Goal: Information Seeking & Learning: Check status

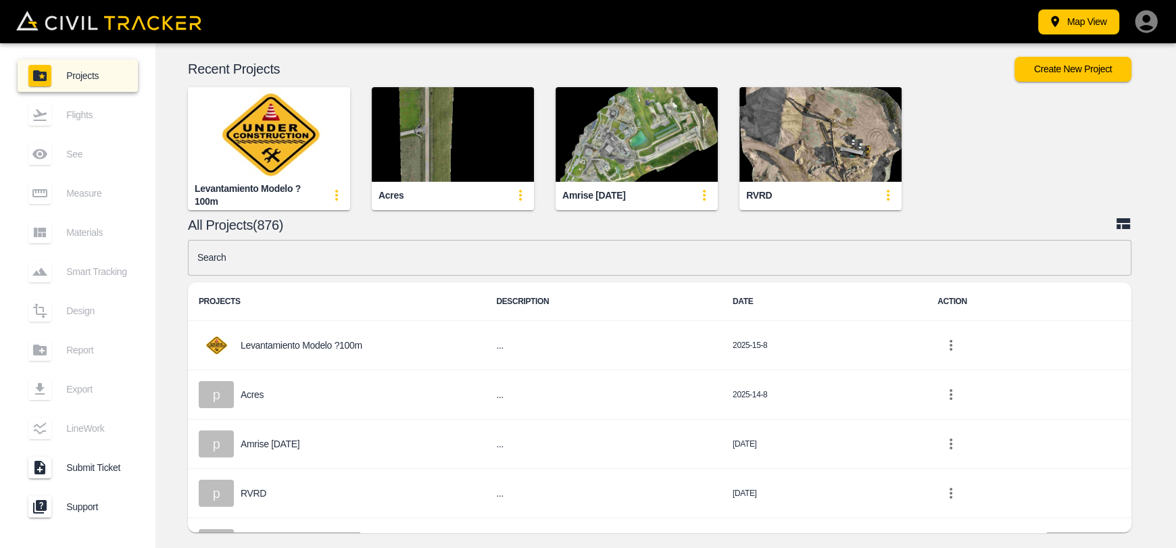
click at [642, 264] on input "text" at bounding box center [659, 258] width 943 height 36
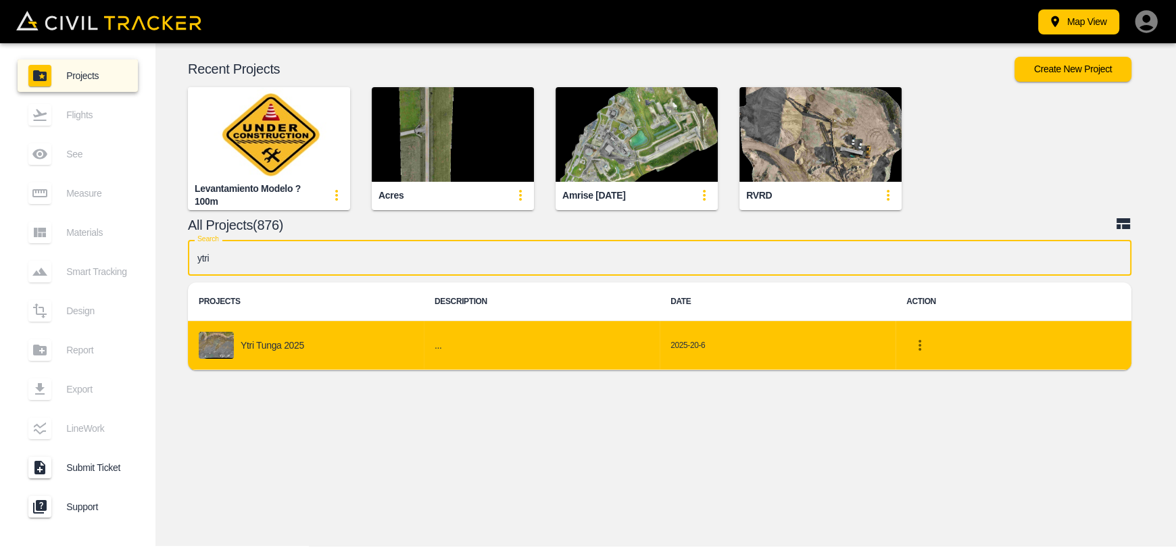
type input "ytri"
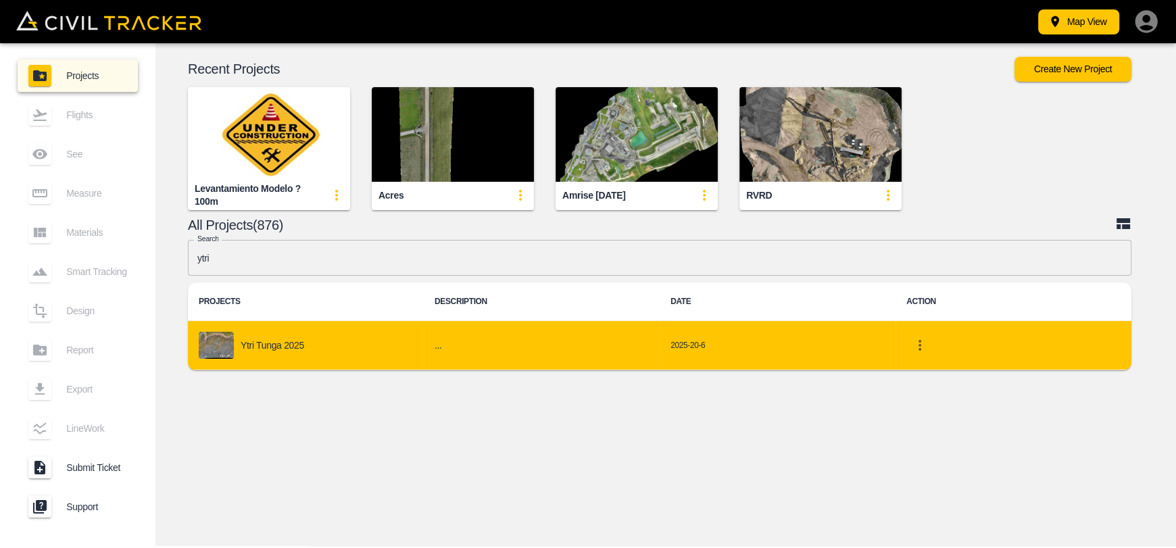
click at [416, 326] on td "Ytri Tunga 2025" at bounding box center [306, 345] width 236 height 49
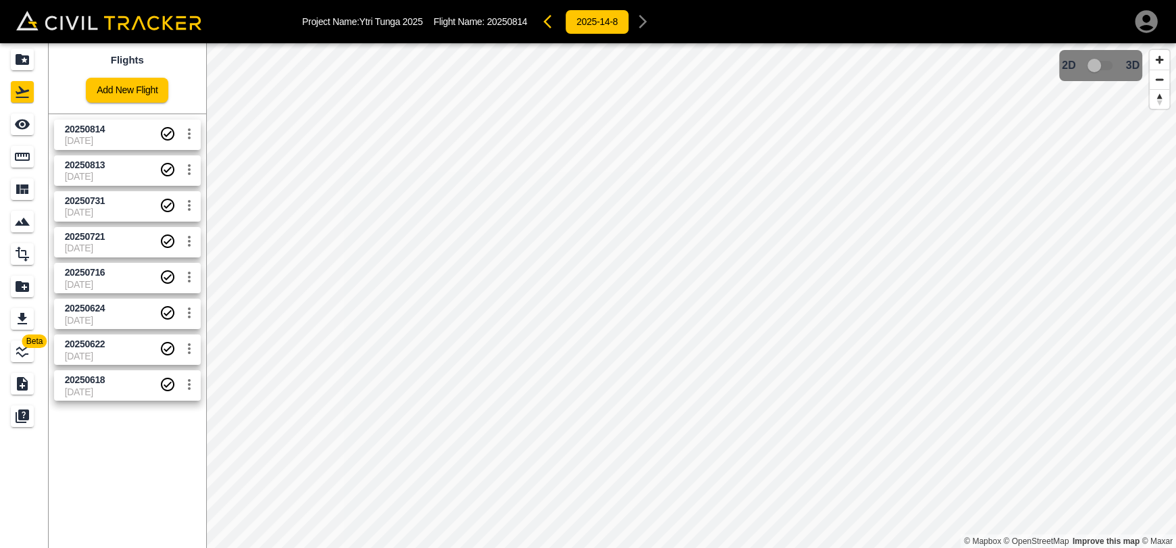
click at [116, 168] on span "20250813" at bounding box center [112, 165] width 95 height 13
click at [116, 140] on span "[DATE]" at bounding box center [112, 140] width 95 height 11
click at [97, 203] on span "20250731" at bounding box center [85, 200] width 41 height 11
click at [1083, 64] on input "checkbox" at bounding box center [1094, 66] width 77 height 26
click at [110, 237] on span "20250721" at bounding box center [112, 236] width 95 height 13
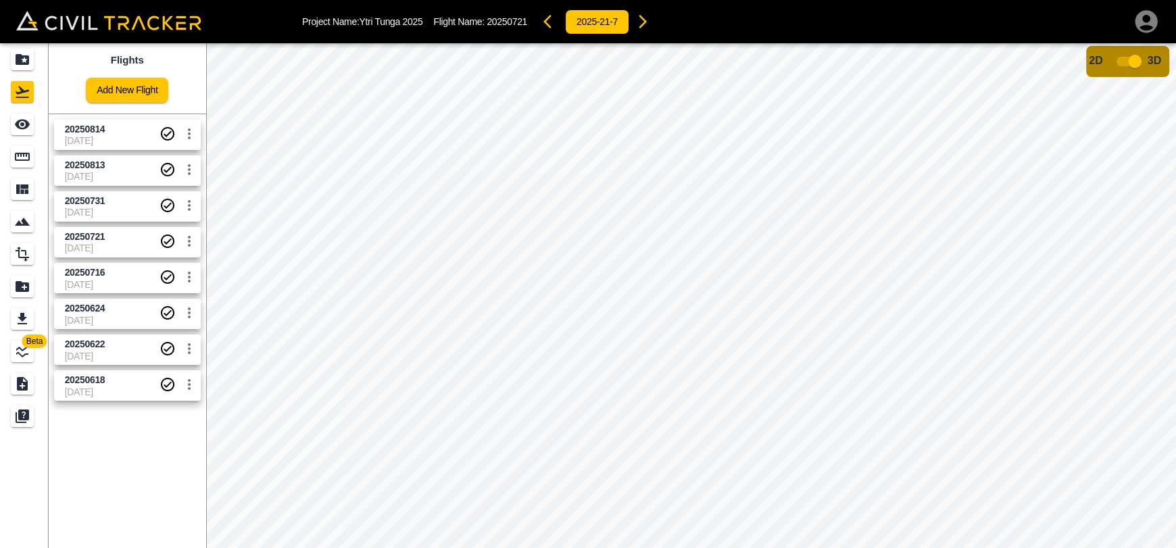
click at [1133, 54] on input "checkbox" at bounding box center [1134, 62] width 77 height 26
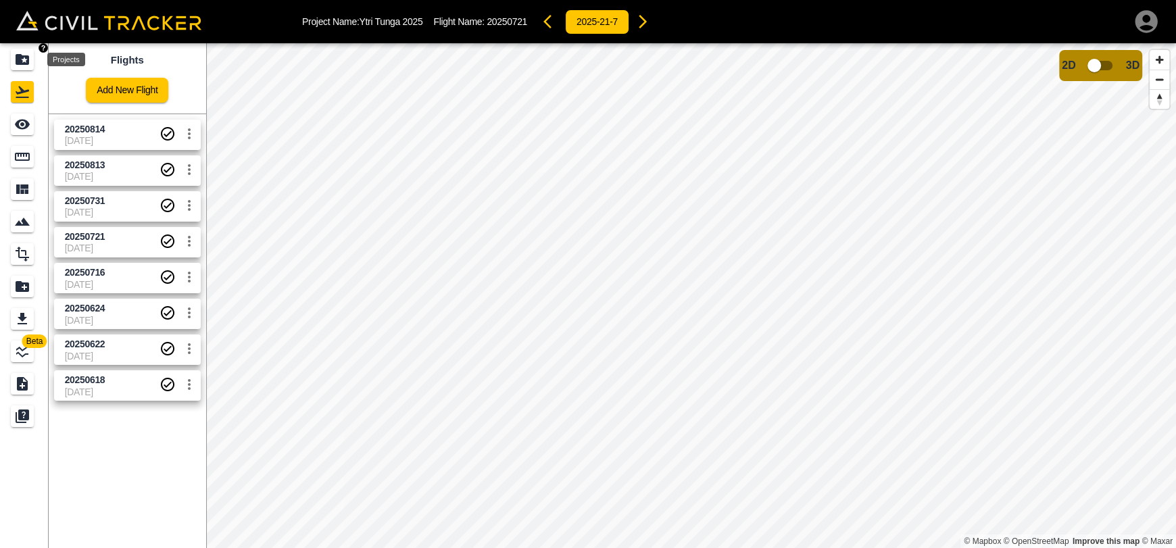
drag, startPoint x: 16, startPoint y: 61, endPoint x: 11, endPoint y: 3, distance: 58.3
click at [16, 60] on icon "Projects" at bounding box center [23, 59] width 14 height 11
